Goal: Transaction & Acquisition: Purchase product/service

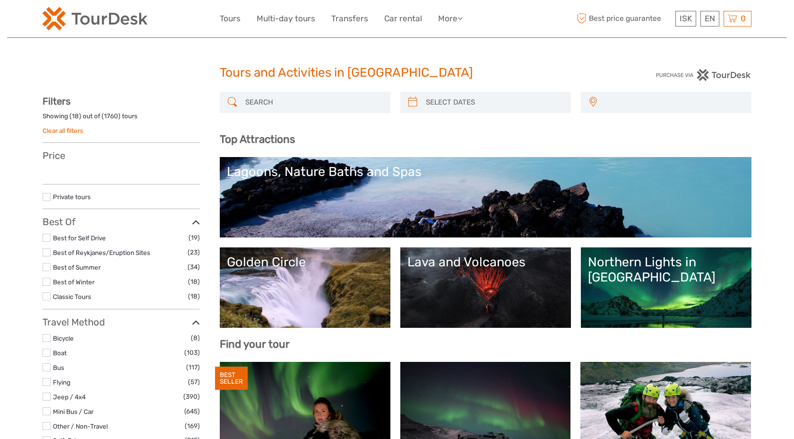
select select
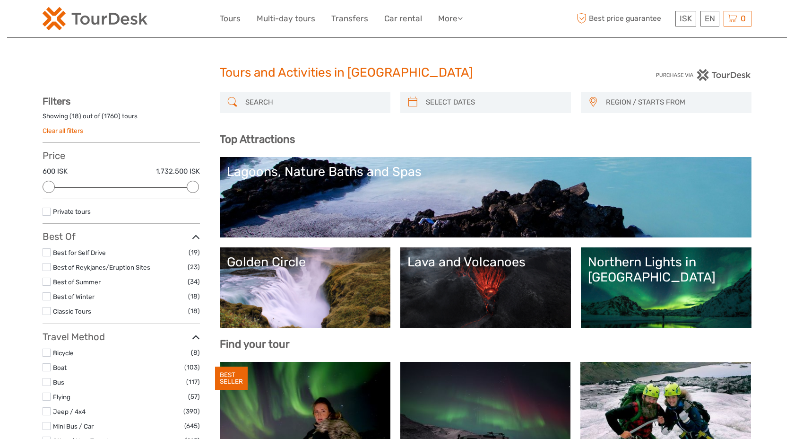
click at [297, 83] on div "Tours and Activities in Iceland" at bounding box center [397, 76] width 355 height 30
click at [295, 94] on input "search" at bounding box center [314, 102] width 144 height 17
type input "i"
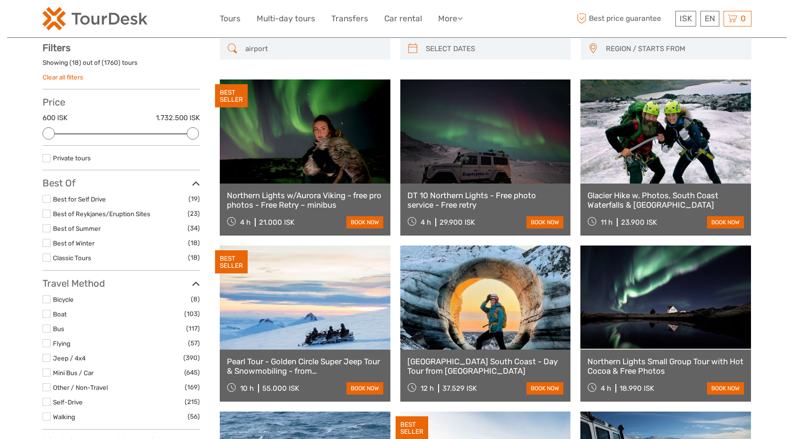
scroll to position [53, 0]
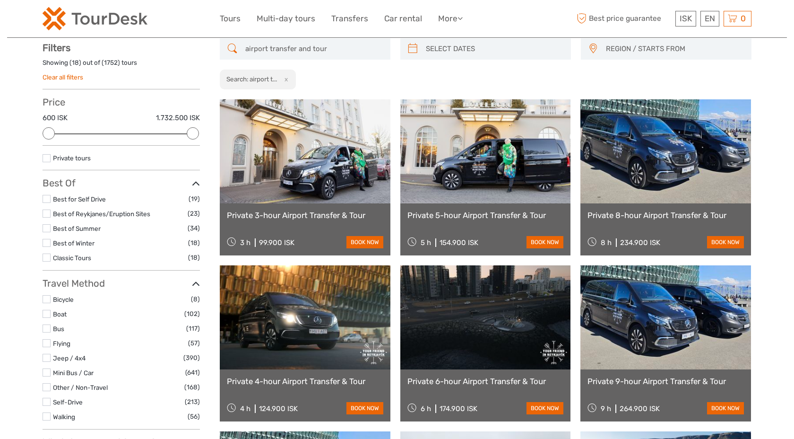
type input "airport transfer and tour"
click at [473, 144] on link at bounding box center [485, 151] width 171 height 104
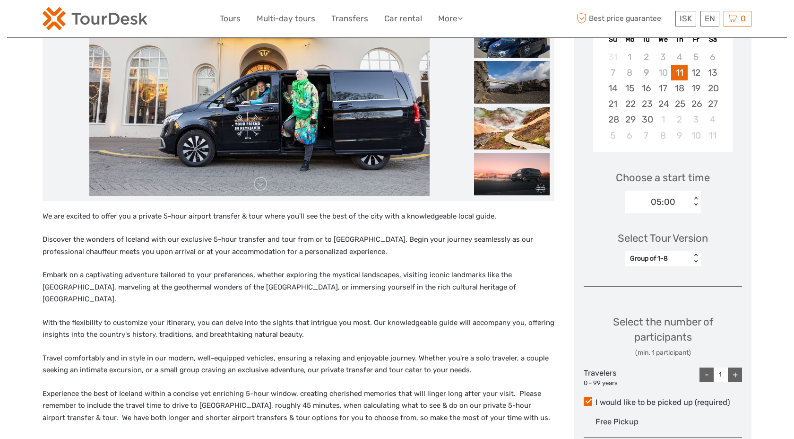
scroll to position [197, 0]
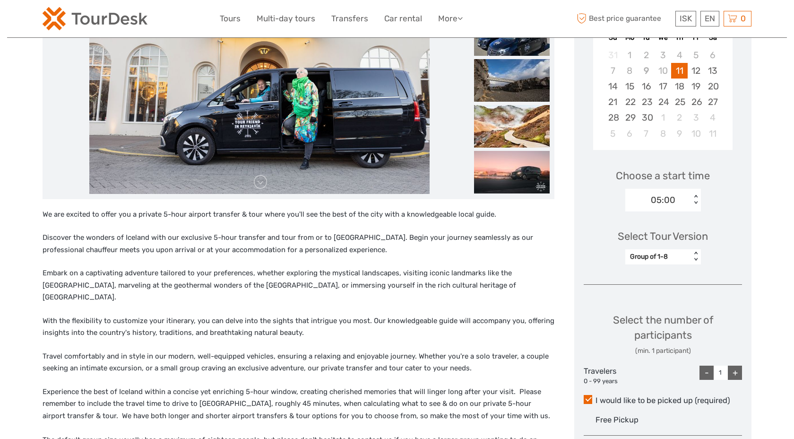
click at [662, 264] on div "Select Tour Version Group of 1-8 < >" at bounding box center [663, 242] width 158 height 53
click at [661, 258] on div "Group of 1-8" at bounding box center [658, 256] width 56 height 9
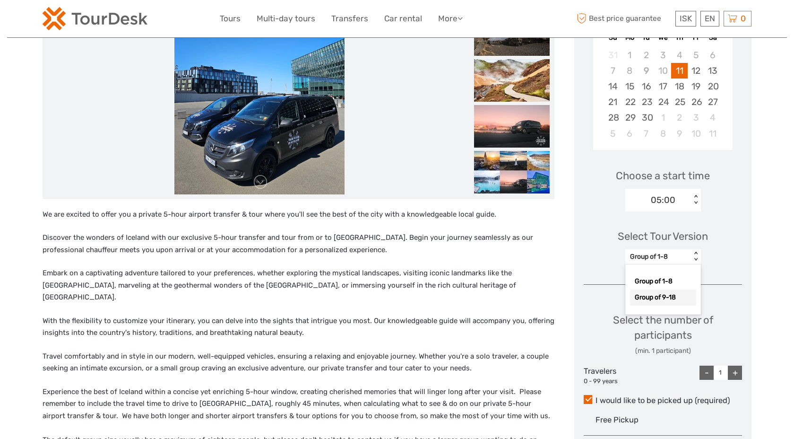
click at [679, 298] on div "Group of 9-18" at bounding box center [663, 297] width 66 height 16
click at [712, 297] on div "Choose Date of Travel Next Month September 2025 Su Mo Tu We Th Fr Sa 31 1 2 3 4…" at bounding box center [662, 255] width 177 height 584
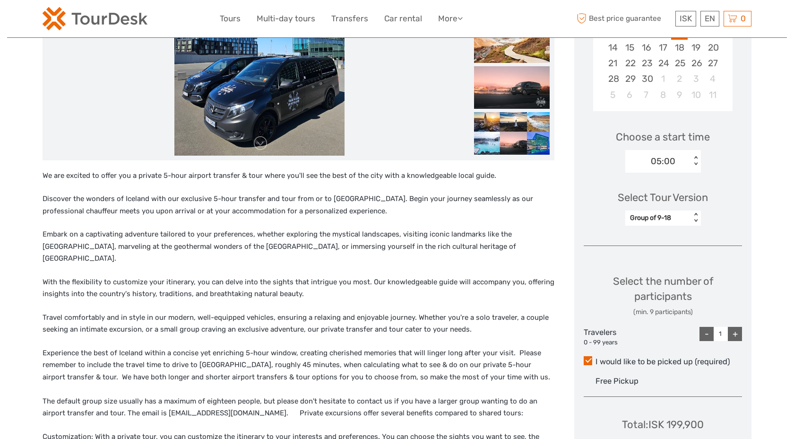
scroll to position [328, 0]
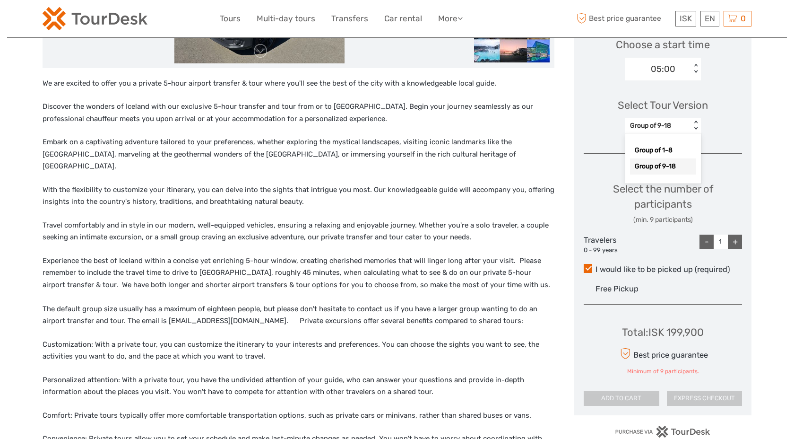
click at [657, 131] on div "Group of 9-18 < >" at bounding box center [663, 125] width 76 height 15
click at [660, 149] on div "Group of 1-8" at bounding box center [663, 150] width 66 height 16
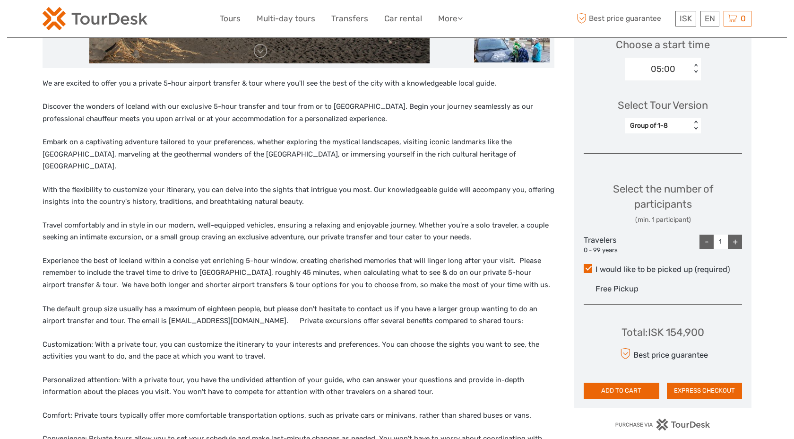
click at [697, 162] on div "Choose Date of Travel Next Month September 2025 Su Mo Tu We Th Fr Sa 31 1 2 3 4…" at bounding box center [662, 120] width 177 height 577
click at [667, 63] on div "05:00" at bounding box center [663, 69] width 25 height 12
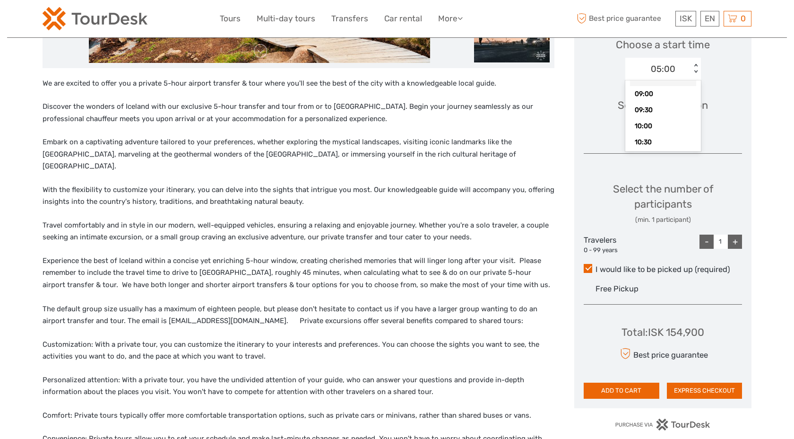
scroll to position [133, 0]
click at [738, 123] on div "Select Tour Version Group of 1-8 < >" at bounding box center [663, 111] width 158 height 53
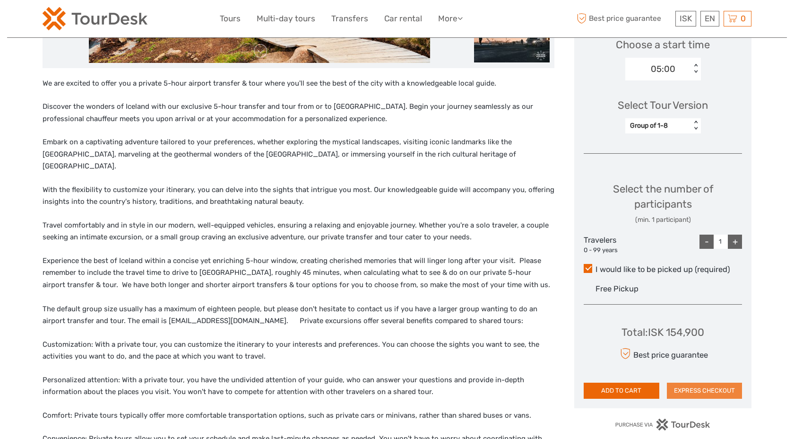
click at [705, 391] on button "EXPRESS CHECKOUT" at bounding box center [705, 390] width 76 height 16
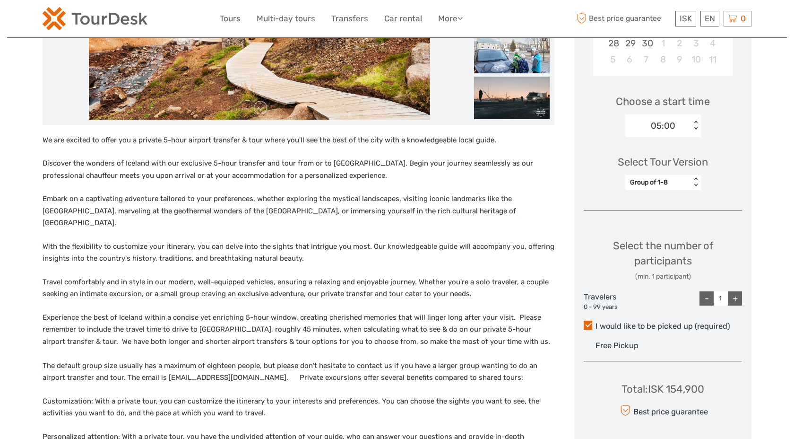
scroll to position [269, 0]
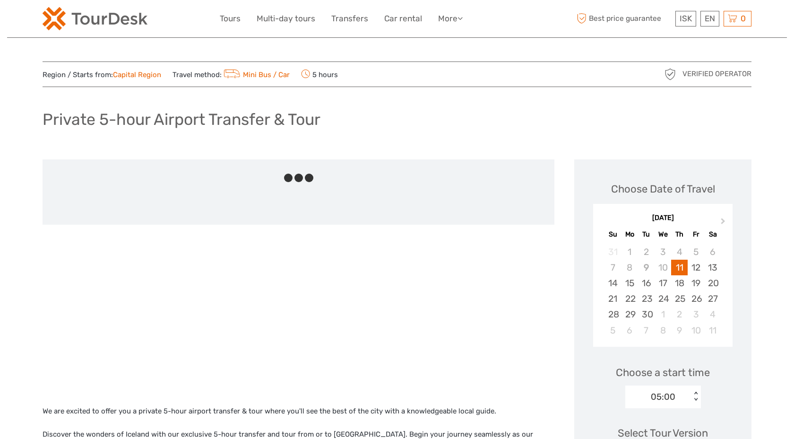
scroll to position [269, 0]
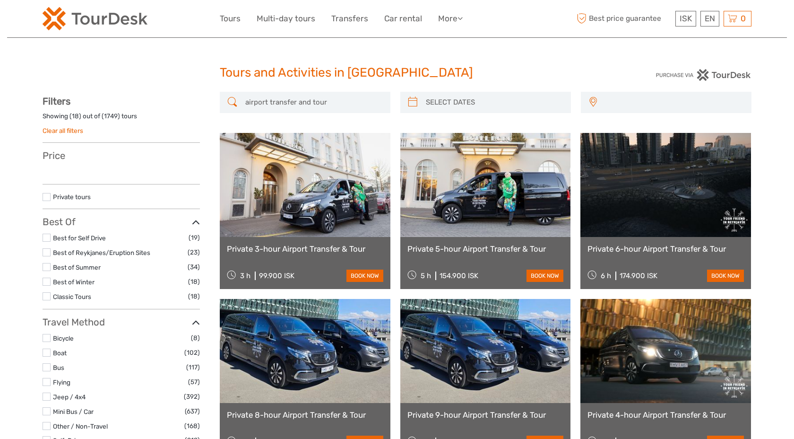
select select
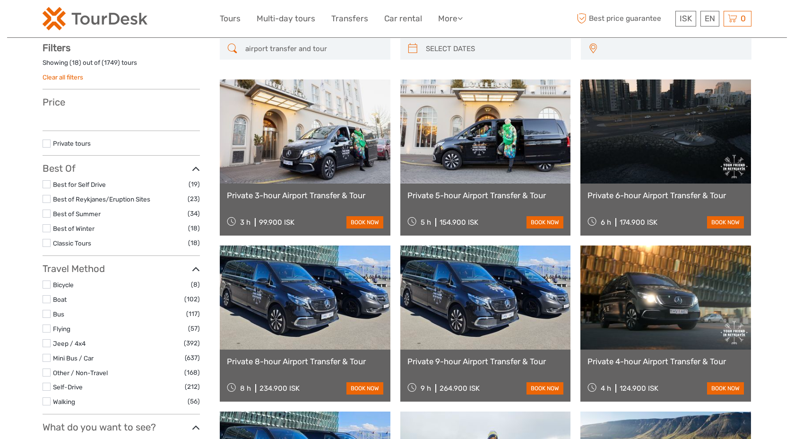
select select
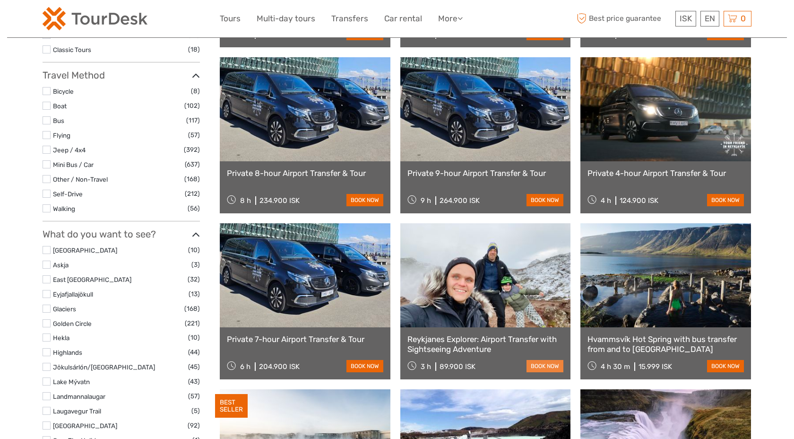
click at [545, 363] on link "book now" at bounding box center [545, 366] width 37 height 12
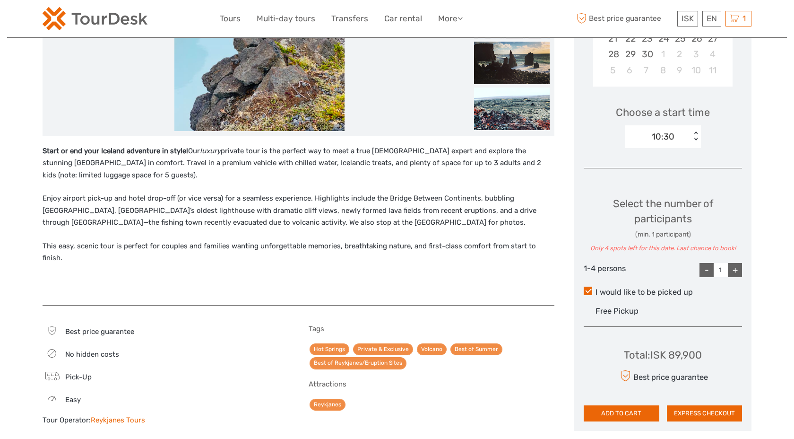
scroll to position [263, 0]
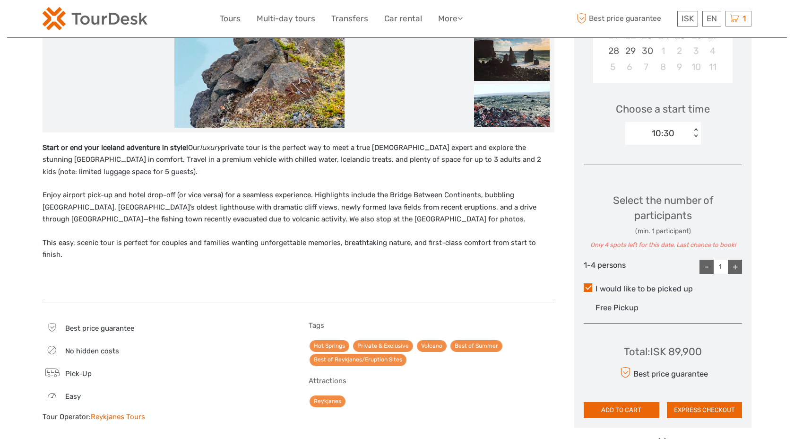
click at [736, 271] on div "+" at bounding box center [735, 266] width 14 height 14
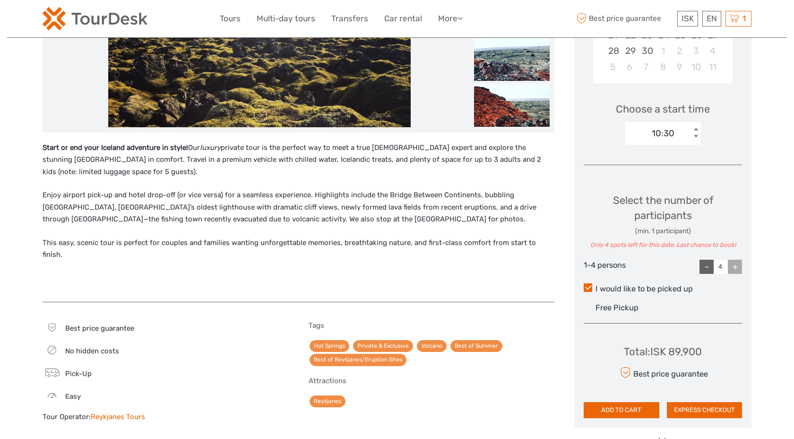
click at [736, 271] on div "+" at bounding box center [735, 266] width 14 height 14
click at [707, 268] on div "-" at bounding box center [707, 266] width 14 height 14
type input "1"
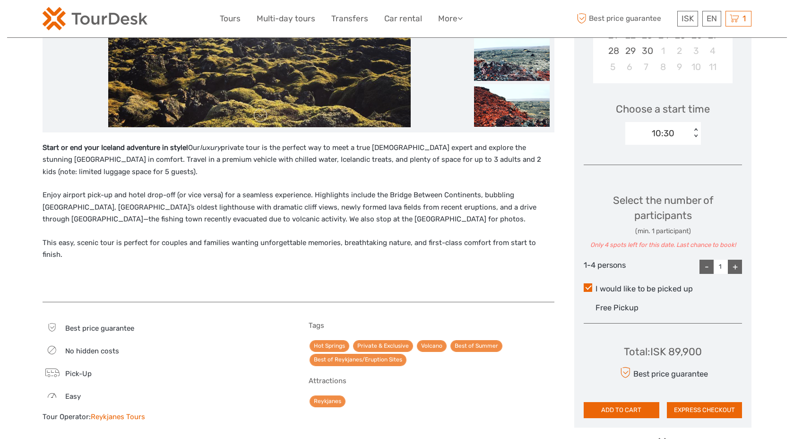
click at [750, 306] on div "Choose Date of Travel Next Month September 2025 Su Mo Tu We Th Fr Sa 31 1 2 3 4…" at bounding box center [662, 161] width 177 height 531
click at [712, 405] on button "EXPRESS CHECKOUT" at bounding box center [705, 410] width 76 height 16
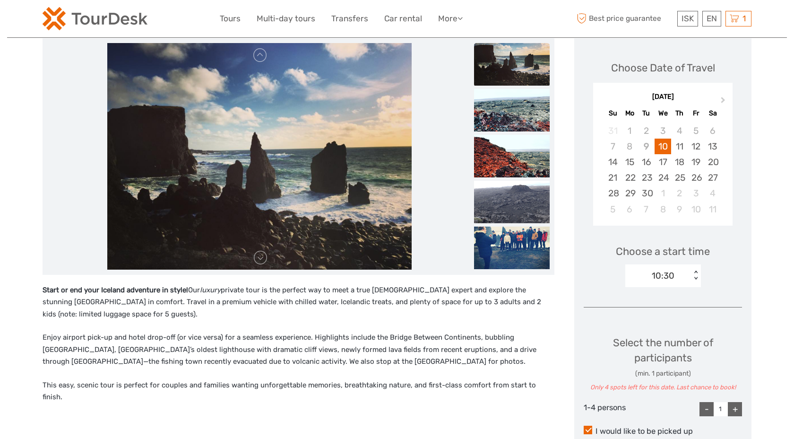
scroll to position [131, 0]
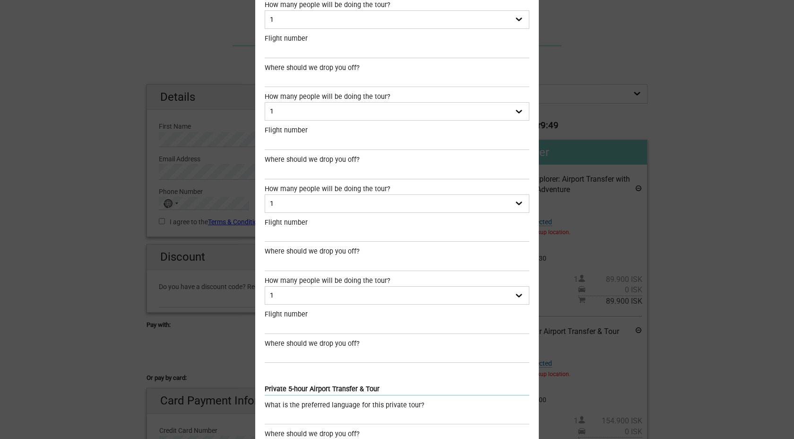
scroll to position [811, 0]
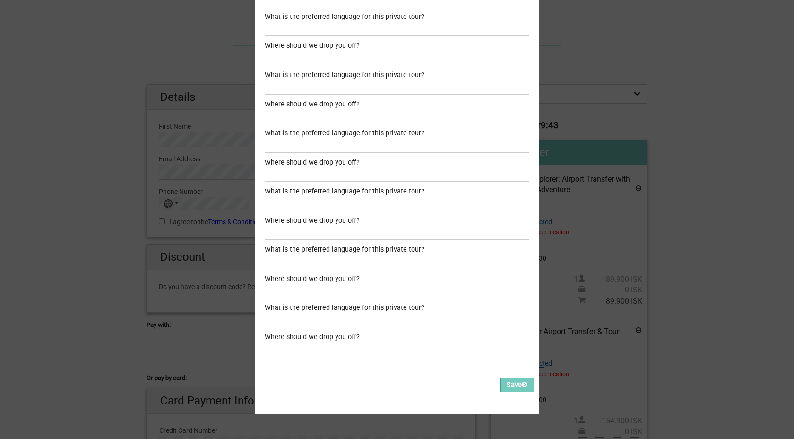
click at [651, 192] on div "Before we proceed, we need to ask you a few additional questions: Reykjanes Exp…" at bounding box center [397, 219] width 794 height 439
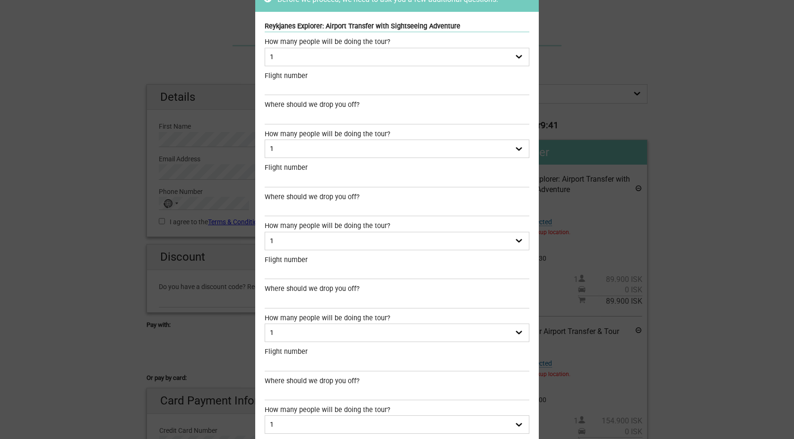
scroll to position [0, 0]
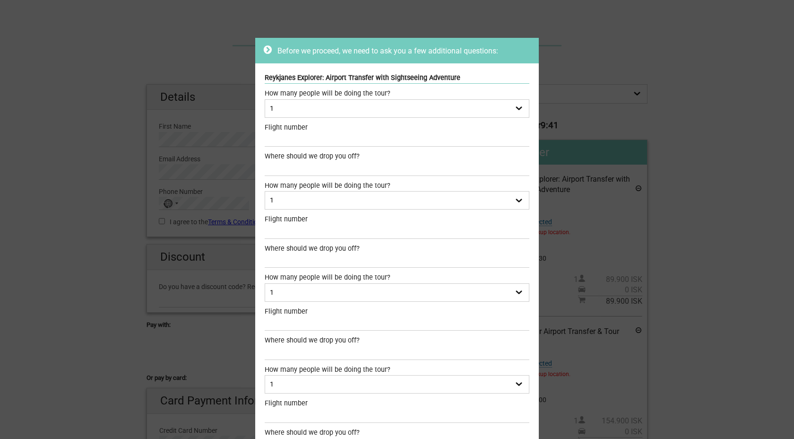
click at [264, 52] on icon at bounding box center [268, 49] width 8 height 9
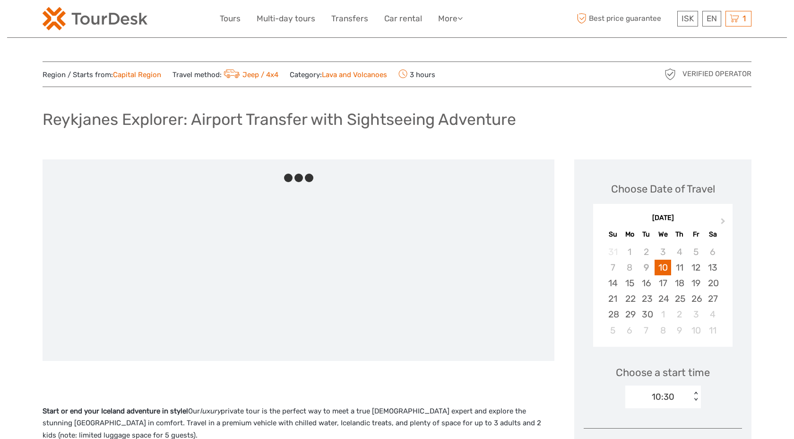
scroll to position [131, 0]
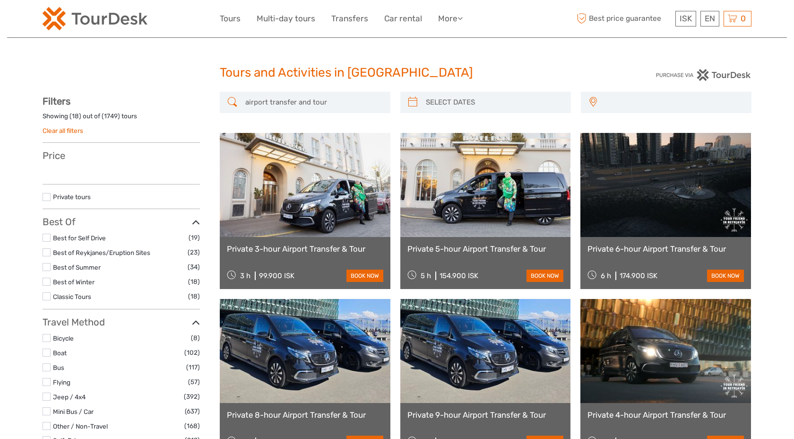
select select
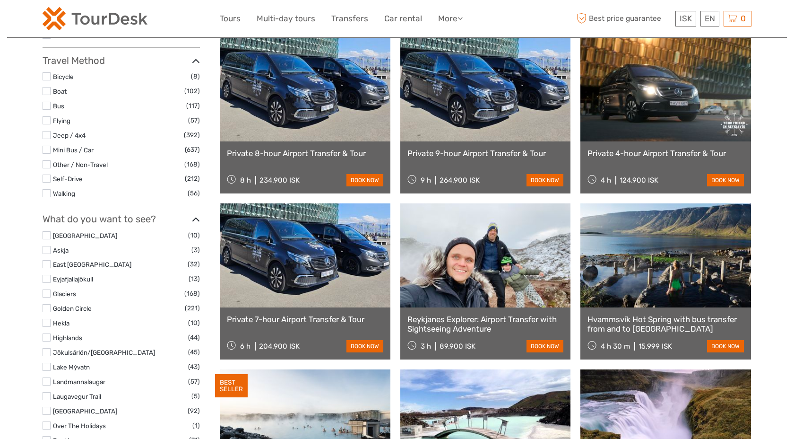
select select
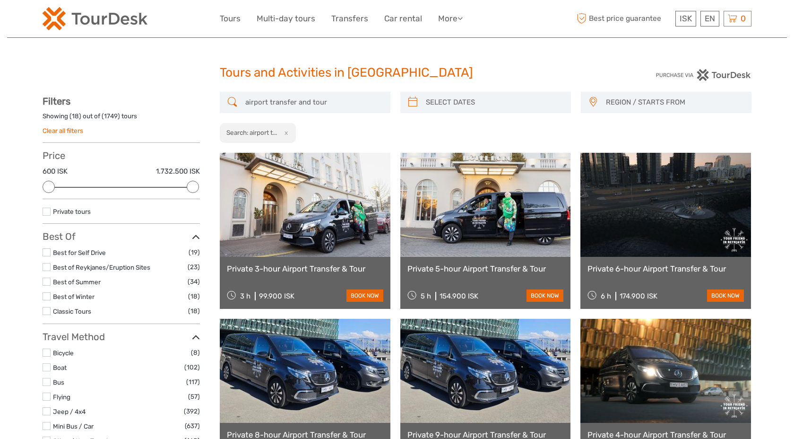
click at [322, 105] on input "airport transfer and tour" at bounding box center [314, 102] width 144 height 17
click at [323, 105] on input "airport transfer and tour" at bounding box center [314, 102] width 144 height 17
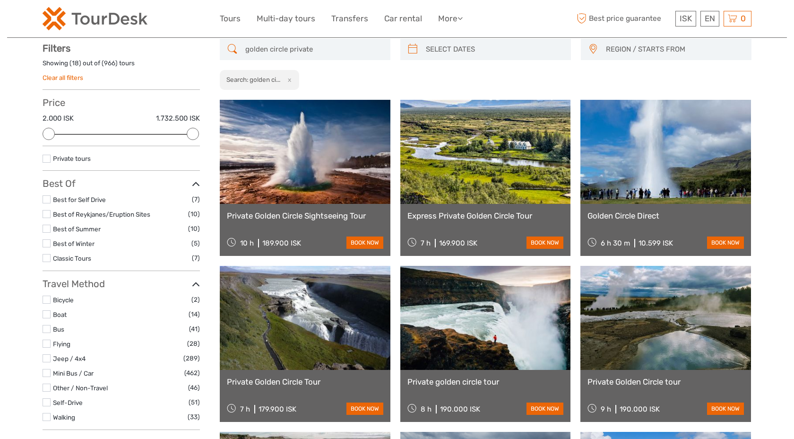
scroll to position [53, 0]
type input "golden circle private"
click at [310, 170] on link at bounding box center [305, 151] width 171 height 104
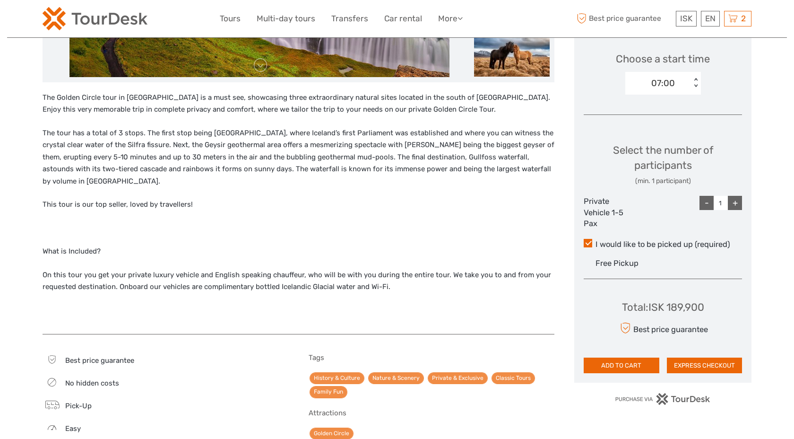
scroll to position [333, 0]
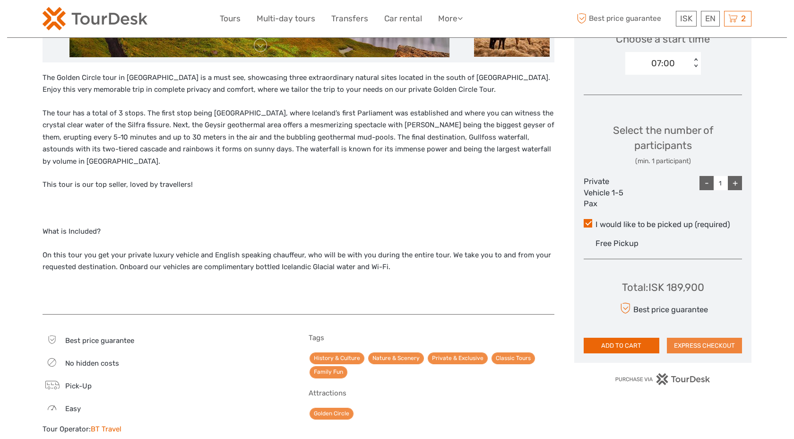
click at [715, 343] on button "EXPRESS CHECKOUT" at bounding box center [705, 345] width 76 height 16
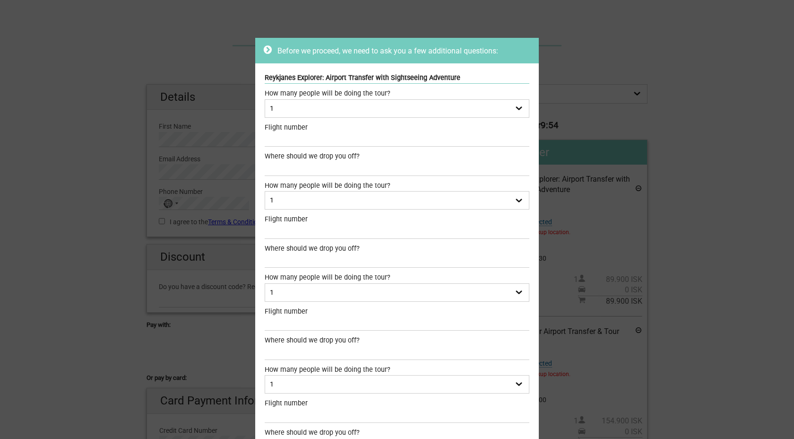
click at [393, 111] on select "1 2 3 4" at bounding box center [397, 108] width 265 height 18
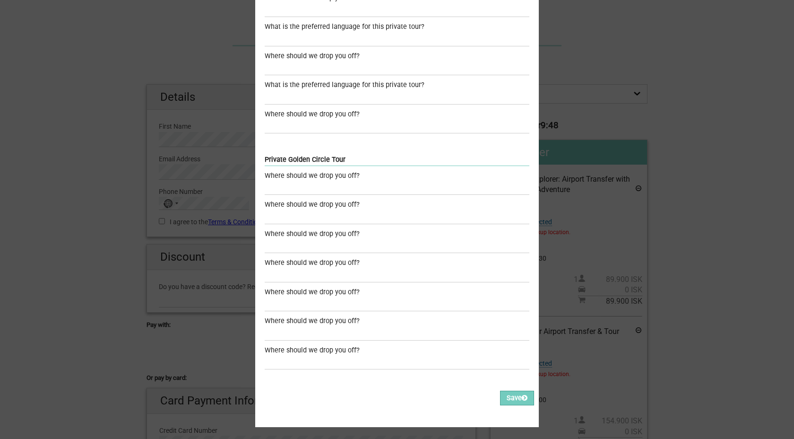
scroll to position [1047, 0]
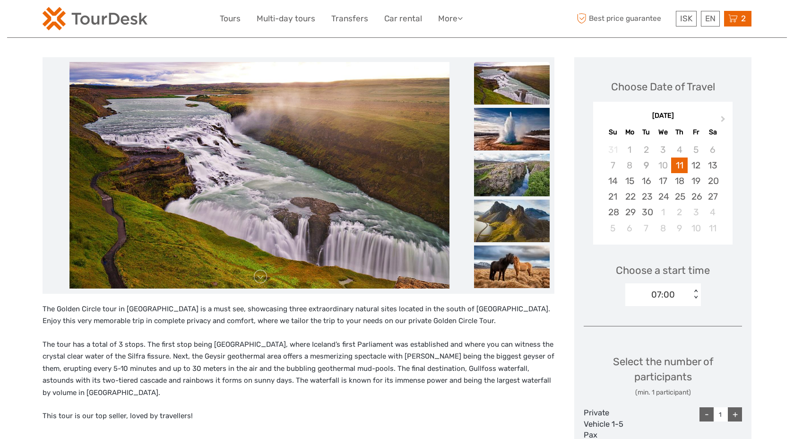
click at [744, 21] on span "2" at bounding box center [744, 18] width 8 height 9
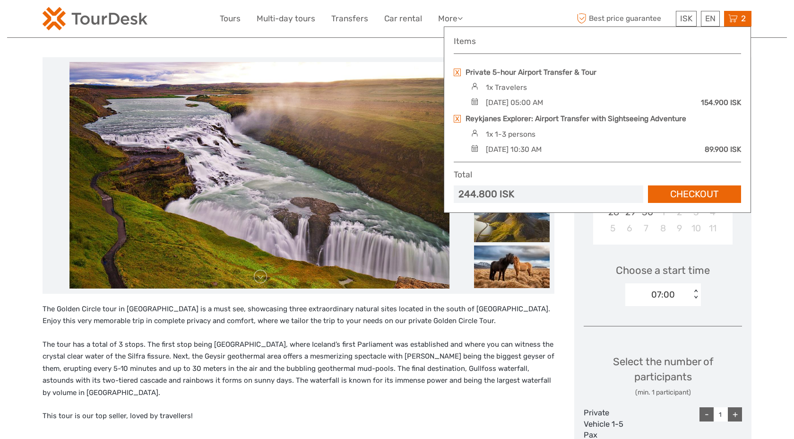
click at [457, 74] on link at bounding box center [457, 73] width 7 height 8
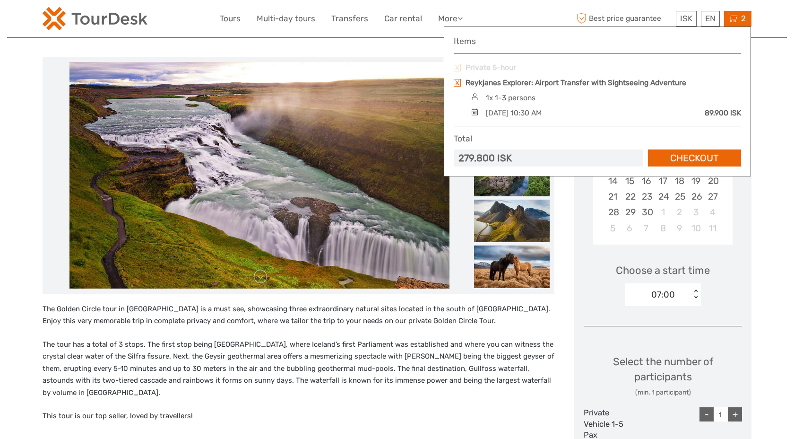
click at [457, 79] on link at bounding box center [457, 83] width 7 height 8
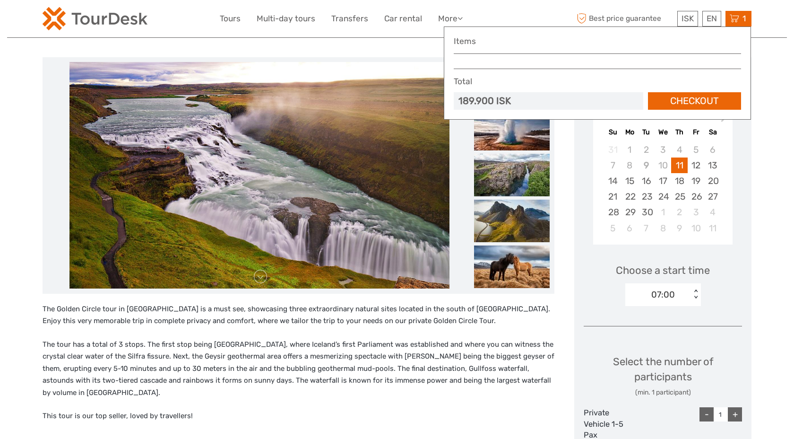
click at [746, 17] on span "1" at bounding box center [744, 18] width 6 height 9
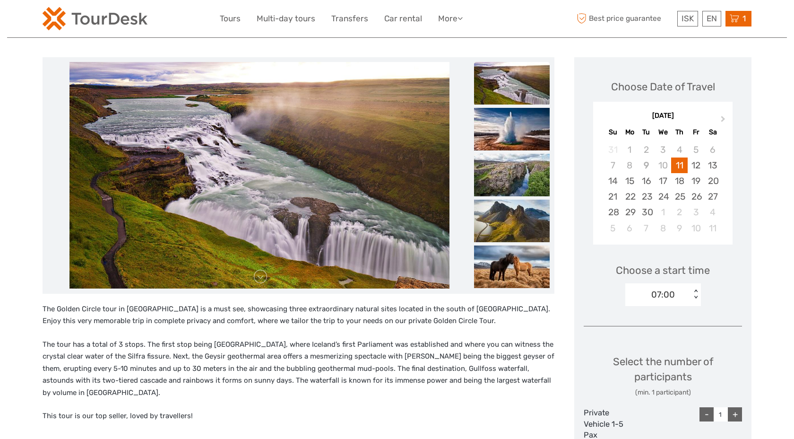
click at [745, 17] on span "1" at bounding box center [744, 18] width 6 height 9
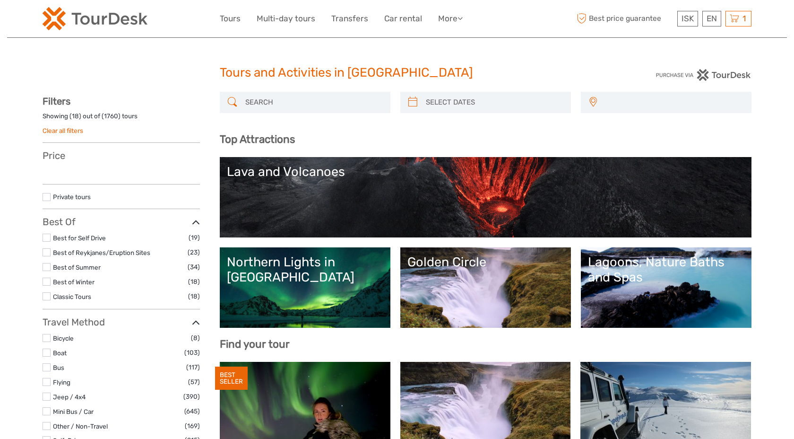
select select
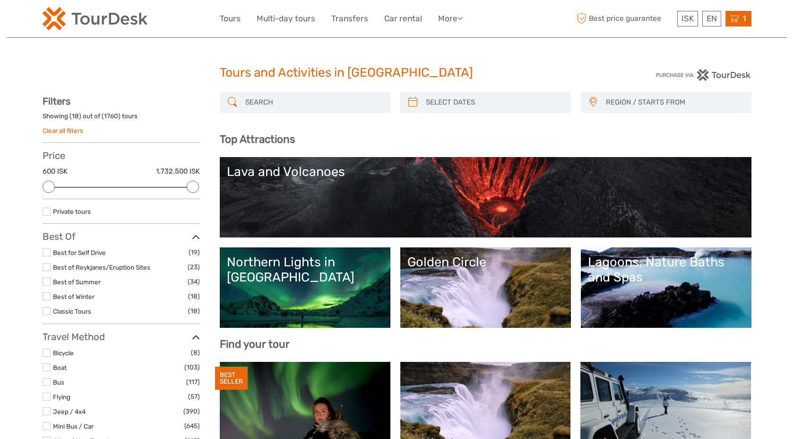
click at [742, 17] on span "1" at bounding box center [744, 18] width 6 height 9
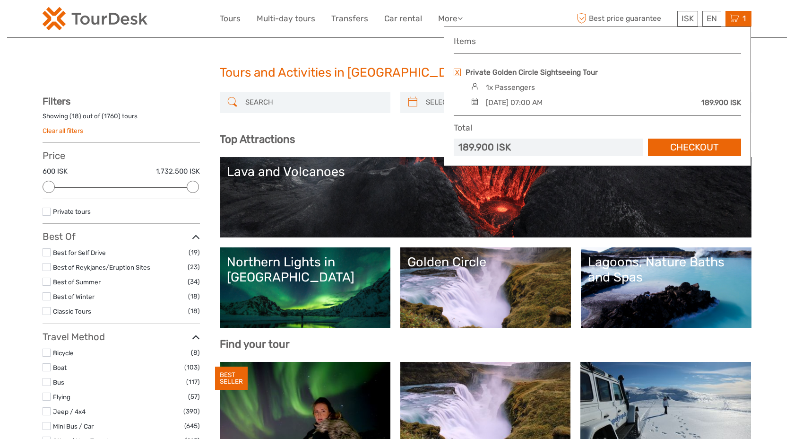
click at [458, 71] on link at bounding box center [457, 73] width 7 height 8
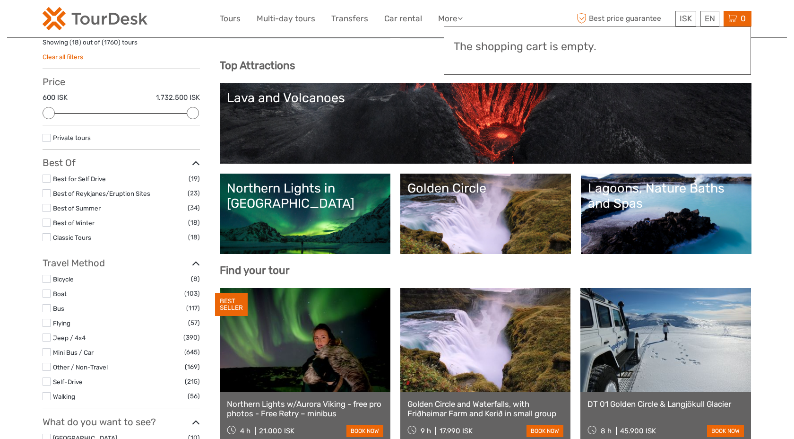
scroll to position [90, 0]
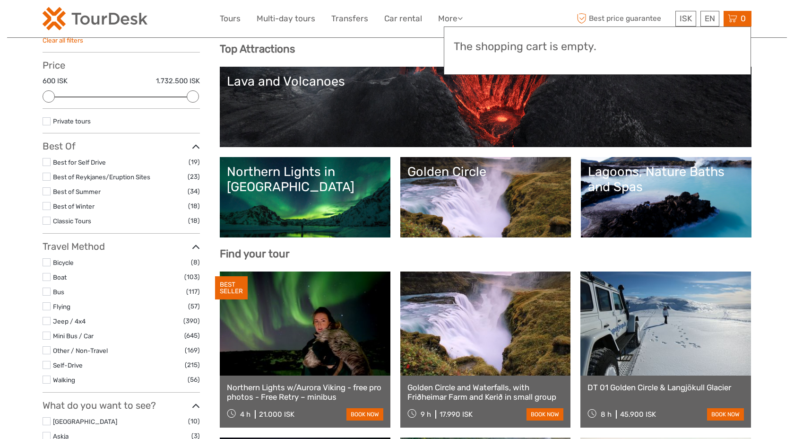
click at [492, 325] on link at bounding box center [485, 323] width 171 height 104
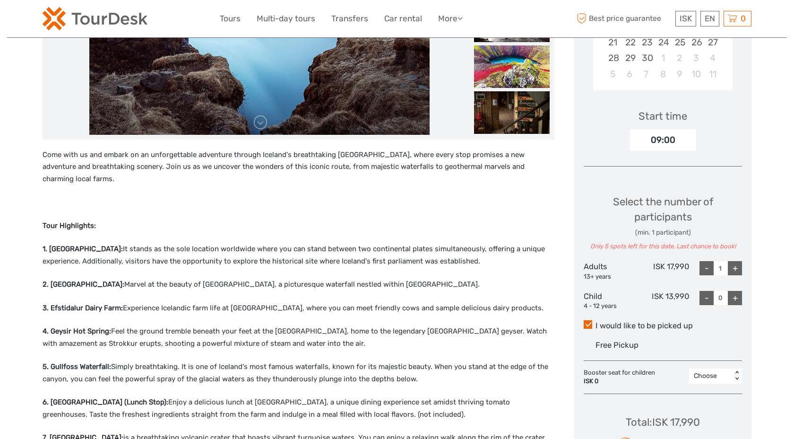
scroll to position [355, 0]
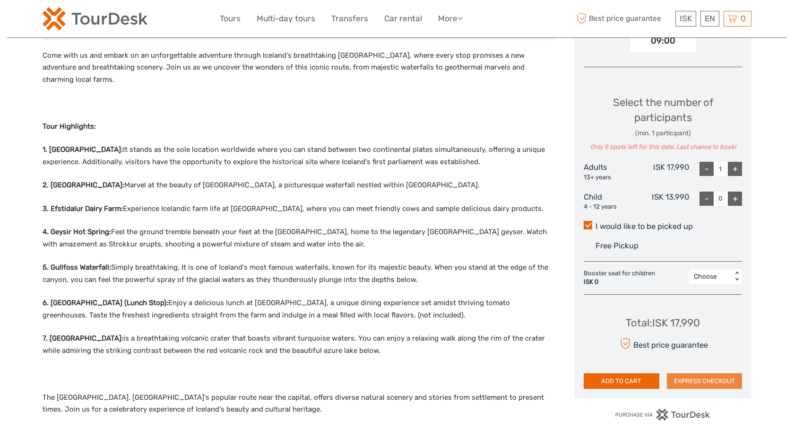
click at [721, 379] on button "EXPRESS CHECKOUT" at bounding box center [705, 381] width 76 height 16
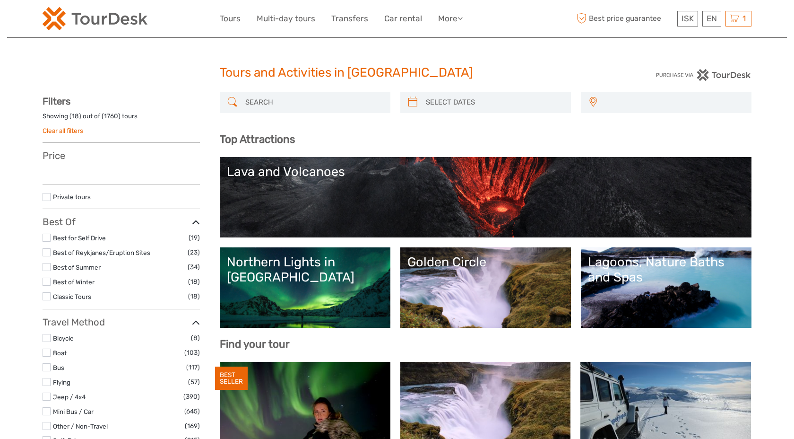
select select
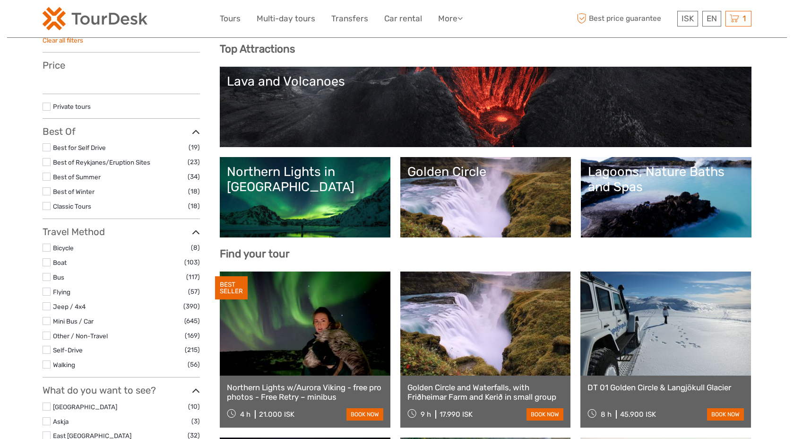
select select
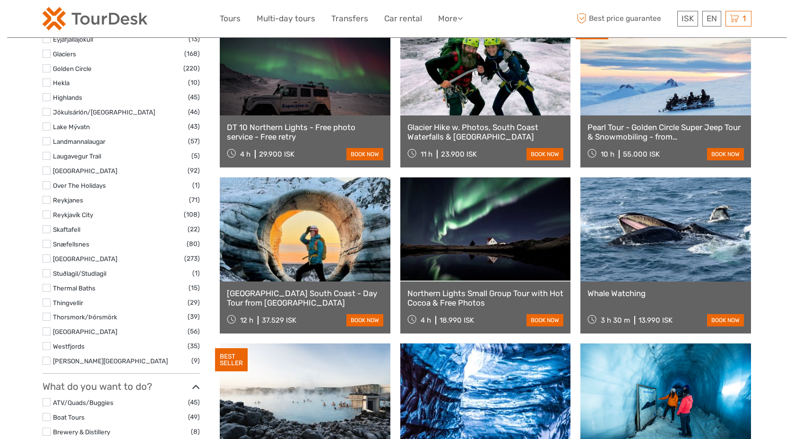
scroll to position [527, 0]
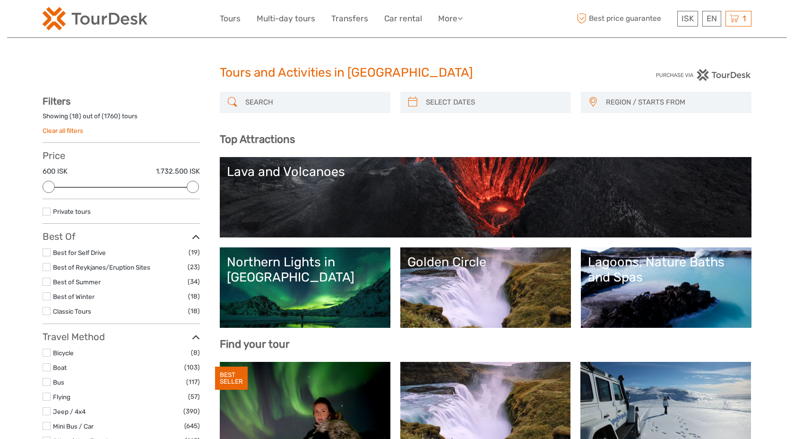
select select
click at [121, 265] on link "Best of Reykjanes/Eruption Sites" at bounding box center [101, 267] width 97 height 8
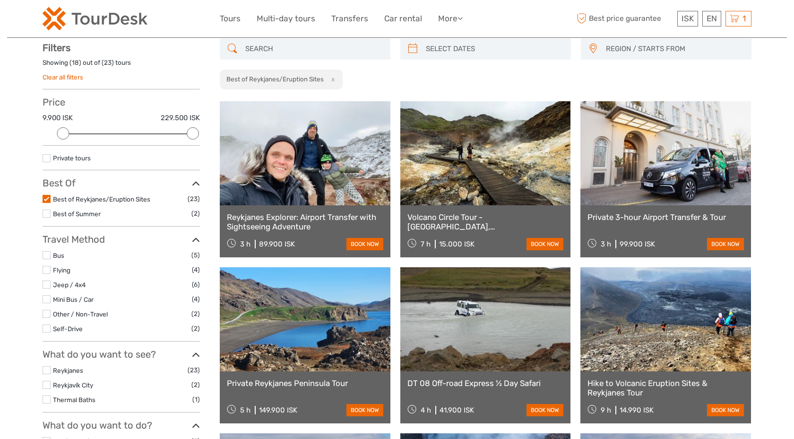
scroll to position [53, 0]
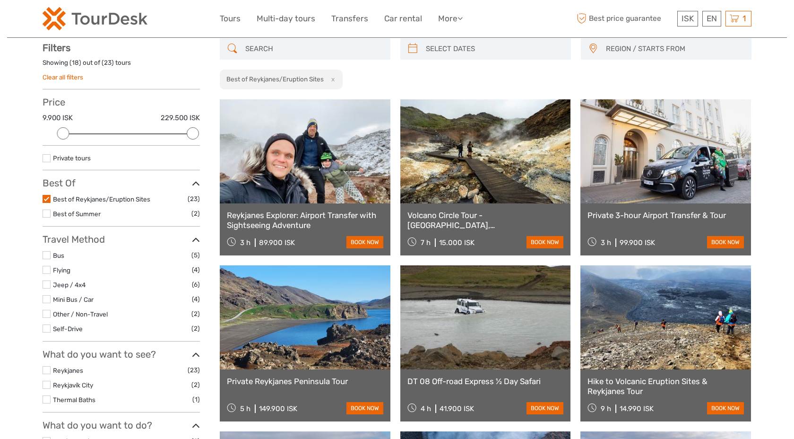
click at [312, 306] on link at bounding box center [305, 317] width 171 height 104
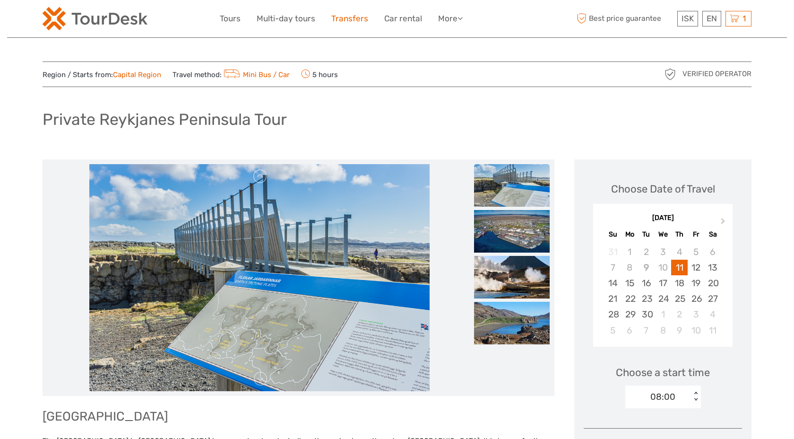
click at [334, 22] on link "Transfers" at bounding box center [349, 19] width 37 height 14
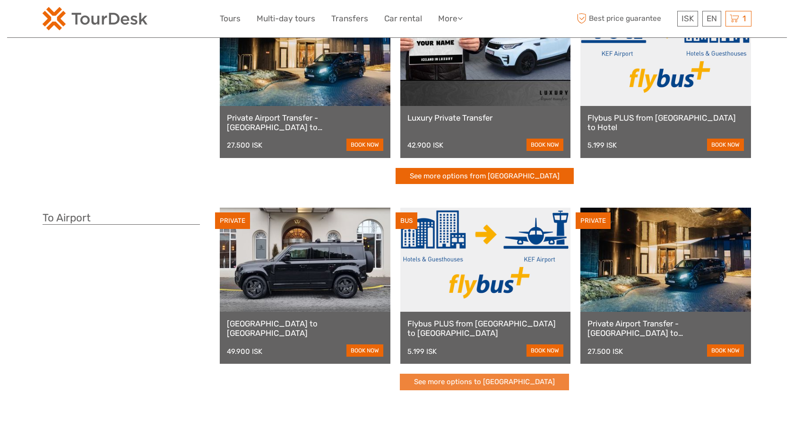
click at [531, 379] on link "See more options to [GEOGRAPHIC_DATA]" at bounding box center [484, 381] width 169 height 17
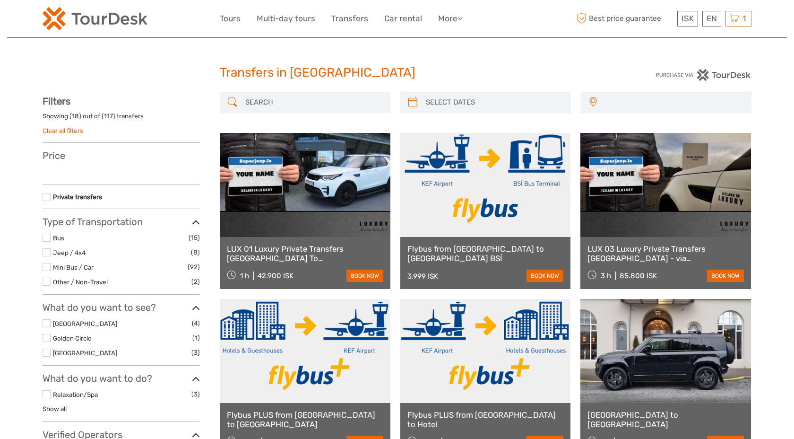
select select
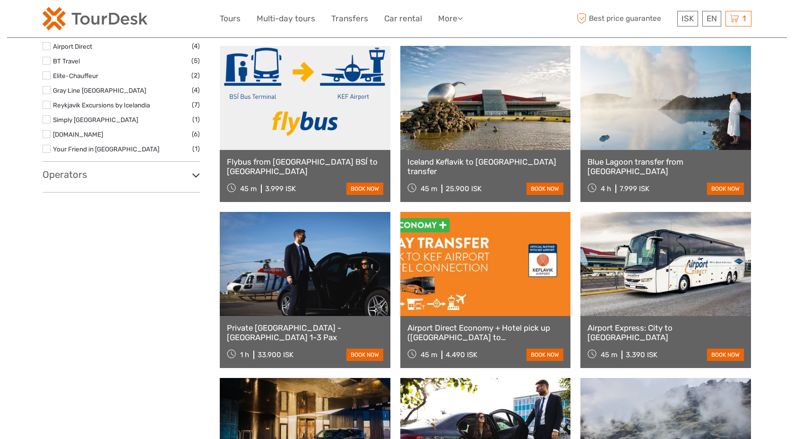
scroll to position [443, 0]
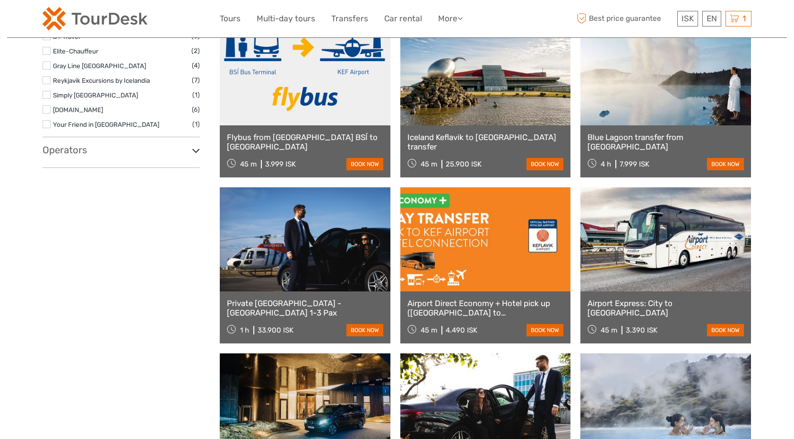
click at [329, 266] on link at bounding box center [305, 239] width 171 height 104
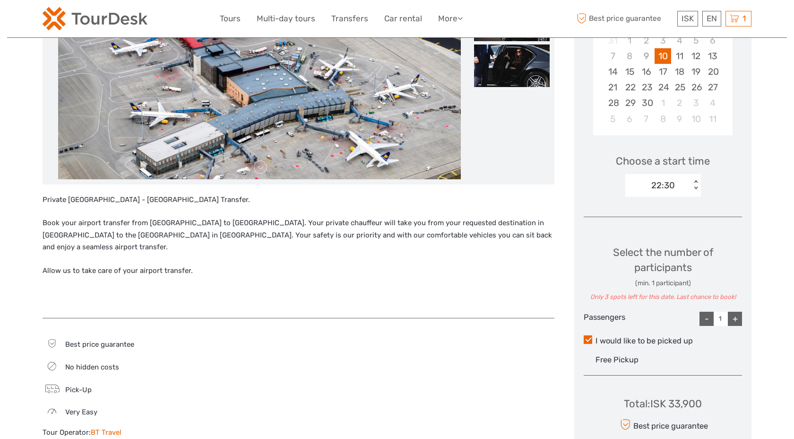
scroll to position [216, 0]
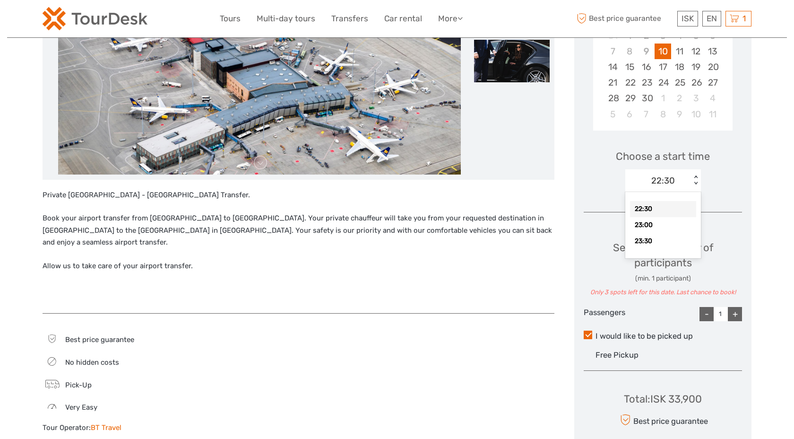
click at [666, 178] on div "22:30" at bounding box center [663, 180] width 24 height 12
click at [735, 226] on div "Choose Date of Travel Next Month [DATE] Su Mo Tu We Th Fr Sa 31 1 2 3 4 5 6 7 8…" at bounding box center [662, 208] width 177 height 531
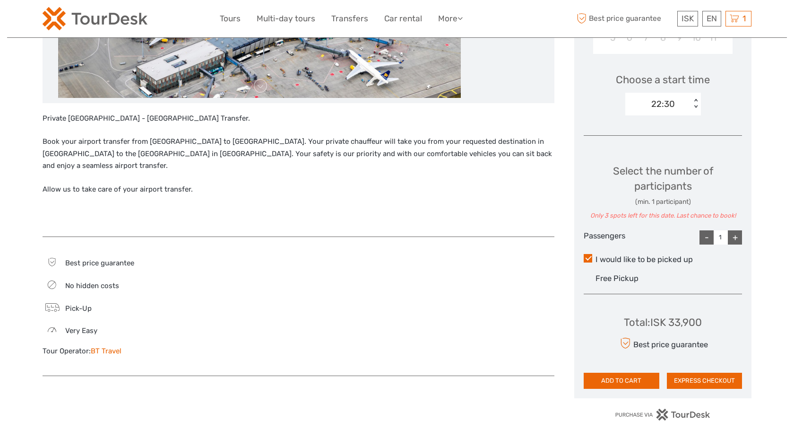
scroll to position [305, 0]
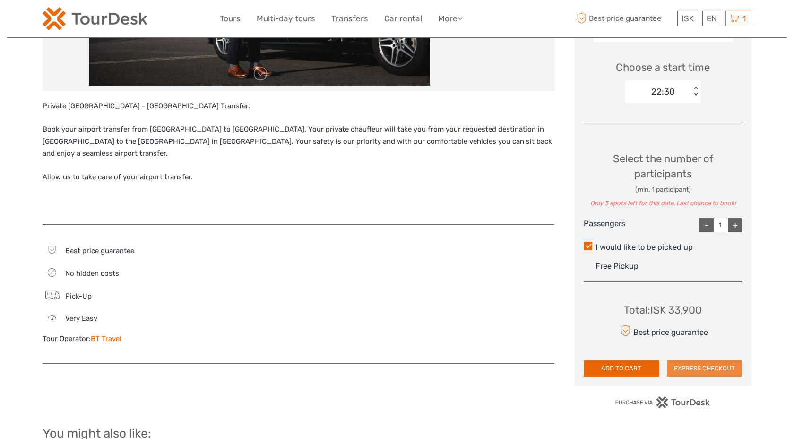
click at [719, 366] on button "EXPRESS CHECKOUT" at bounding box center [705, 368] width 76 height 16
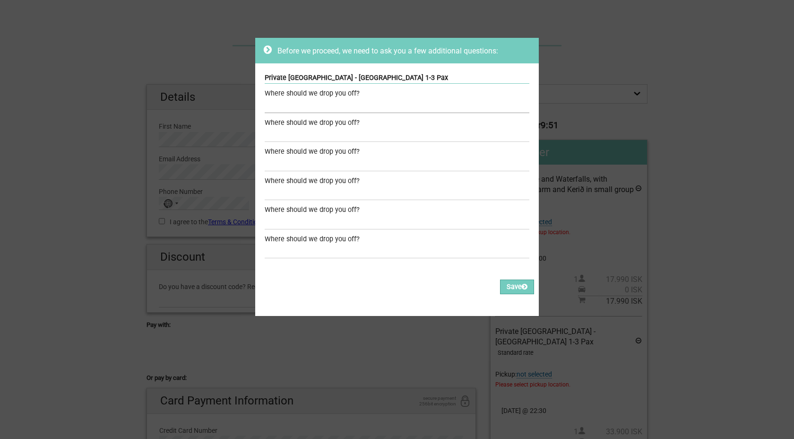
click at [315, 101] on input "text" at bounding box center [397, 106] width 265 height 14
click at [339, 76] on div "Private [GEOGRAPHIC_DATA] - [GEOGRAPHIC_DATA] 1-3 Pax" at bounding box center [397, 78] width 265 height 11
click at [268, 49] on icon at bounding box center [268, 49] width 8 height 9
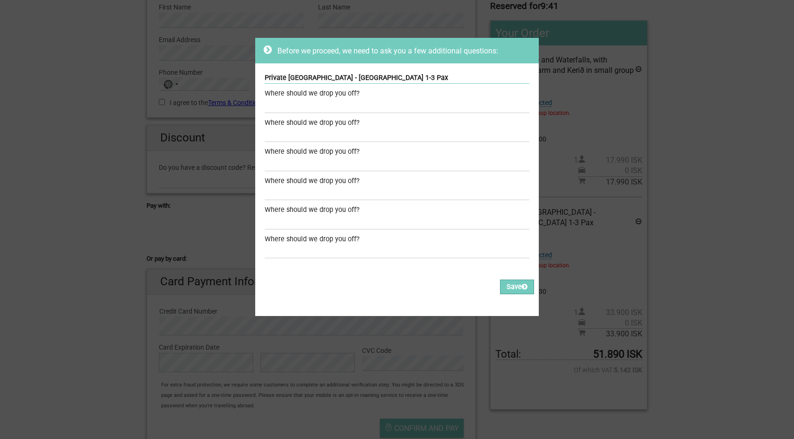
scroll to position [117, 0]
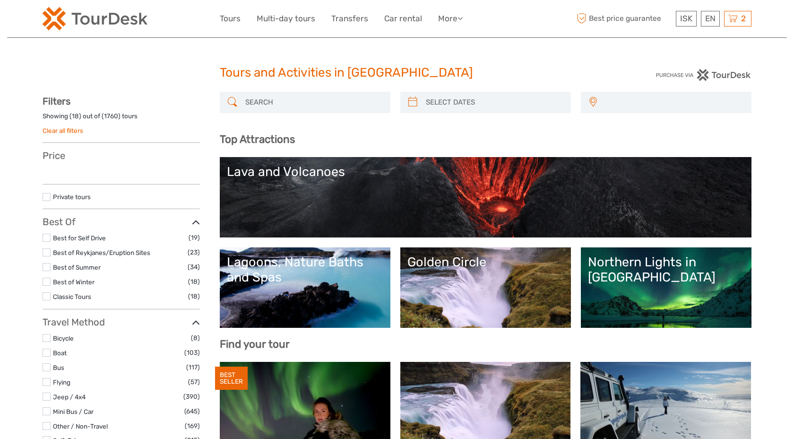
select select
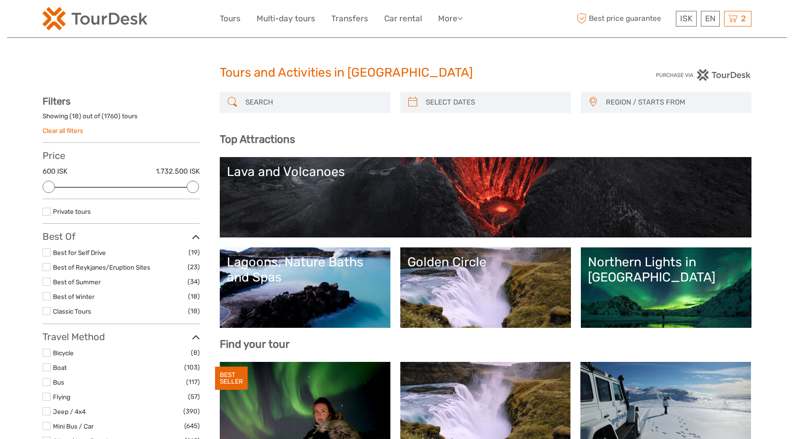
click at [259, 102] on input "search" at bounding box center [314, 102] width 144 height 17
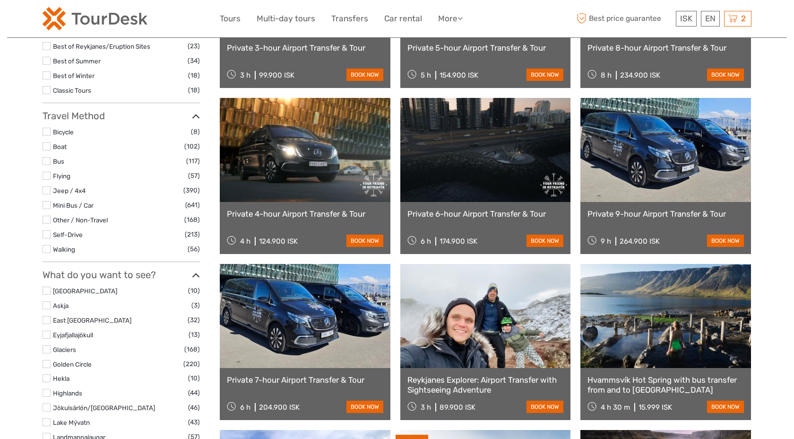
scroll to position [254, 0]
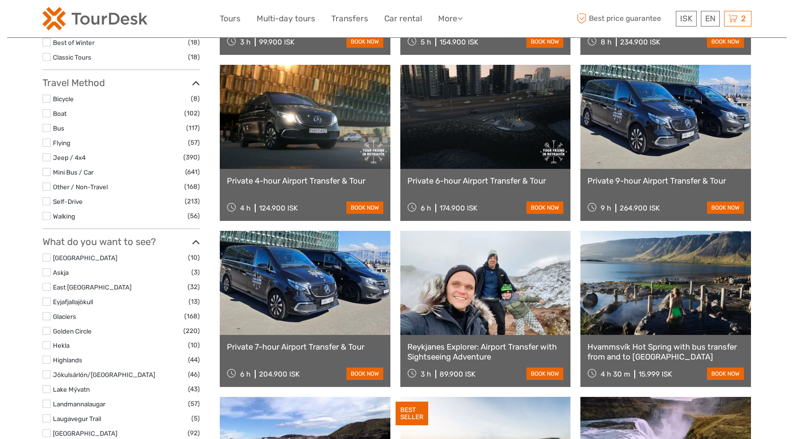
type input "airport transfer and tour"
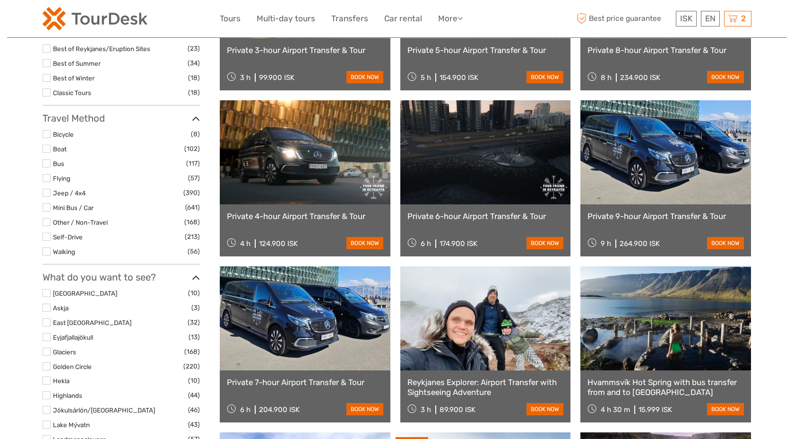
scroll to position [217, 0]
